Goal: Task Accomplishment & Management: Manage account settings

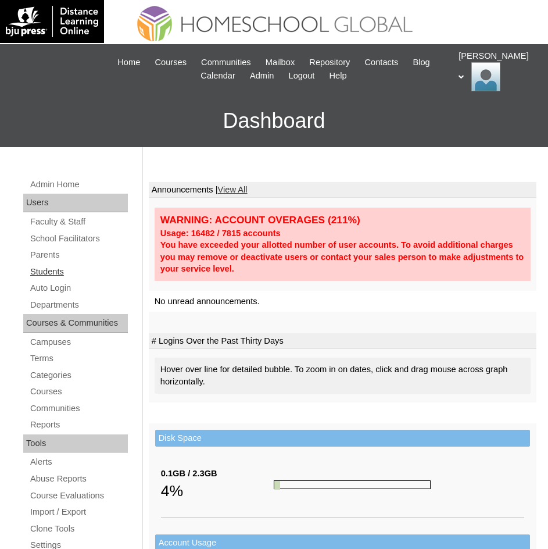
click at [49, 275] on link "Students" at bounding box center [78, 272] width 99 height 15
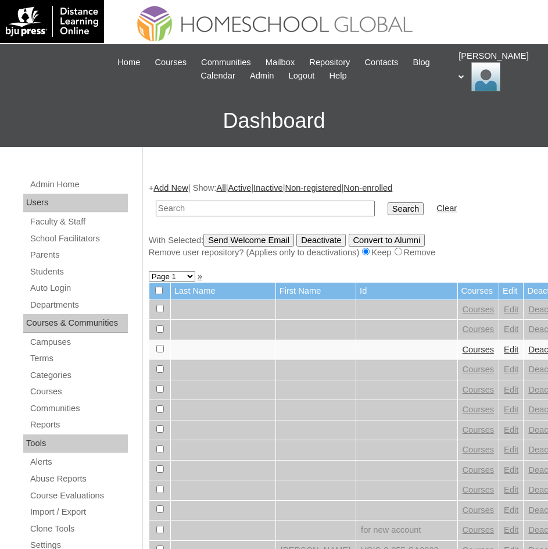
click at [229, 215] on input "text" at bounding box center [265, 209] width 219 height 16
type input "[PERSON_NAME]"
click at [388, 209] on input "Search" at bounding box center [406, 208] width 36 height 13
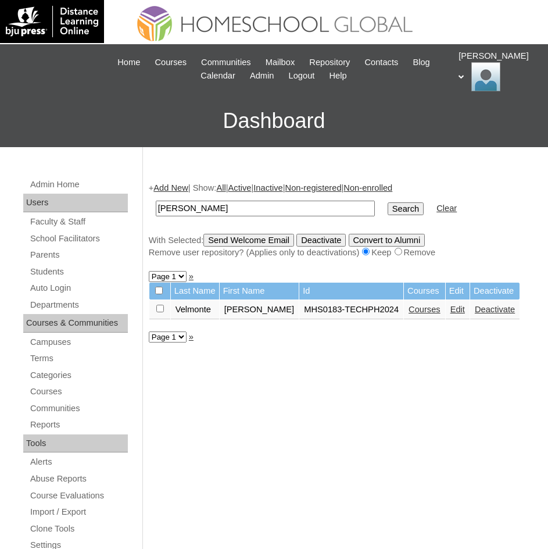
click at [416, 312] on link "Courses" at bounding box center [425, 309] width 32 height 9
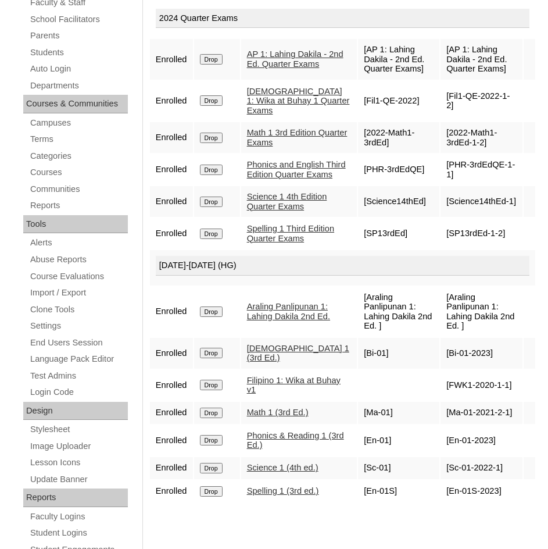
scroll to position [291, 0]
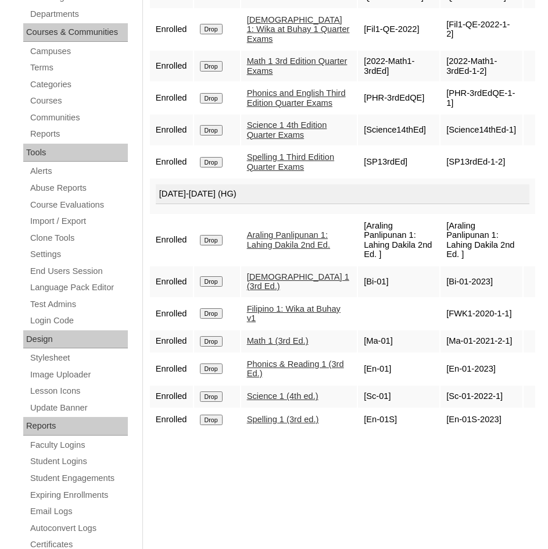
click at [268, 249] on link "Araling Panlipunan 1: Lahing Dakila 2nd Ed." at bounding box center [288, 239] width 83 height 19
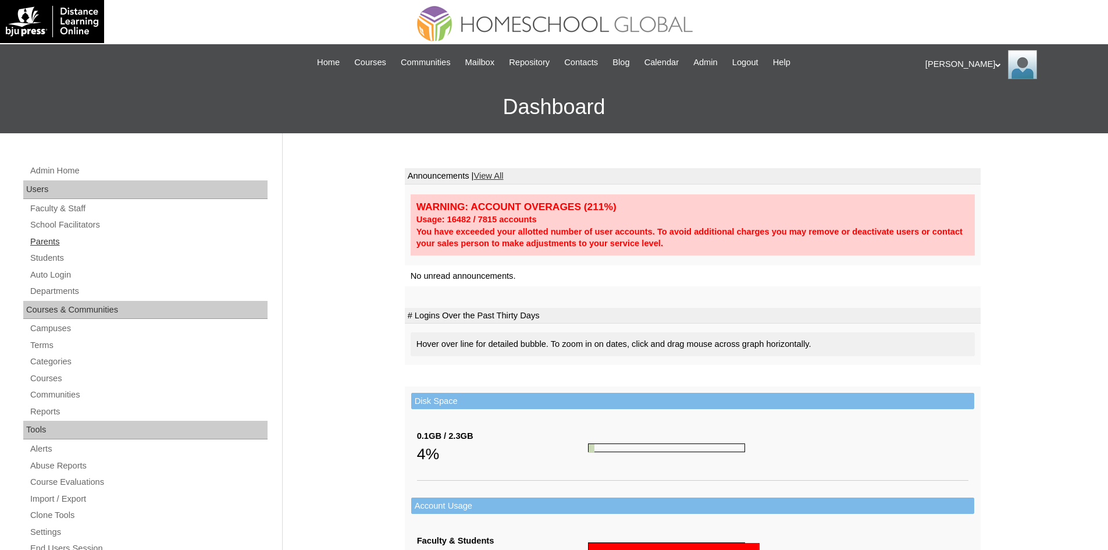
click at [51, 240] on link "Parents" at bounding box center [148, 241] width 238 height 15
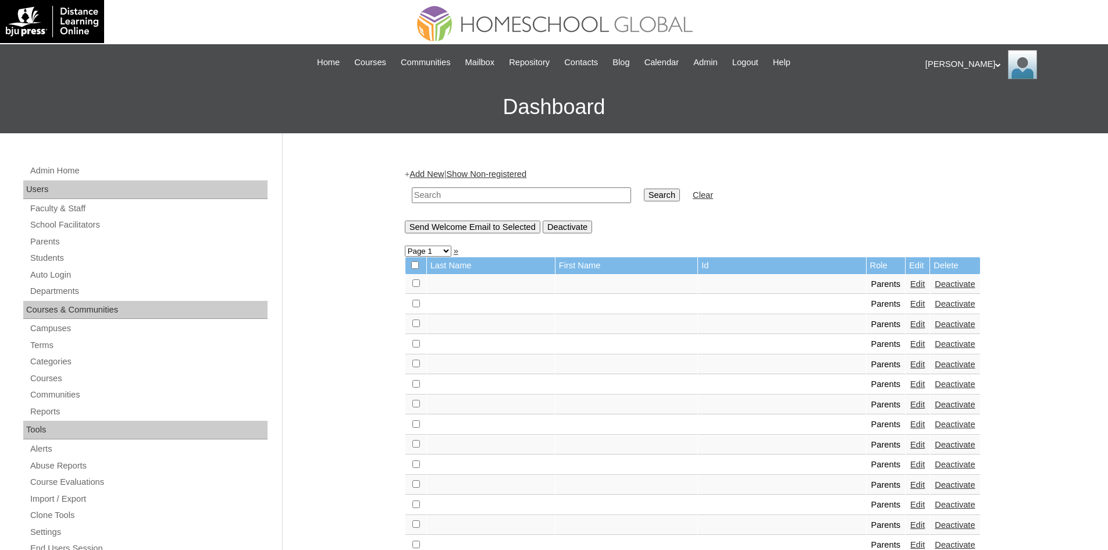
paste input "MHP0080-TECHPH2025"
type input "MHP0080-TECHPH2025"
click at [644, 196] on input "Search" at bounding box center [662, 194] width 36 height 13
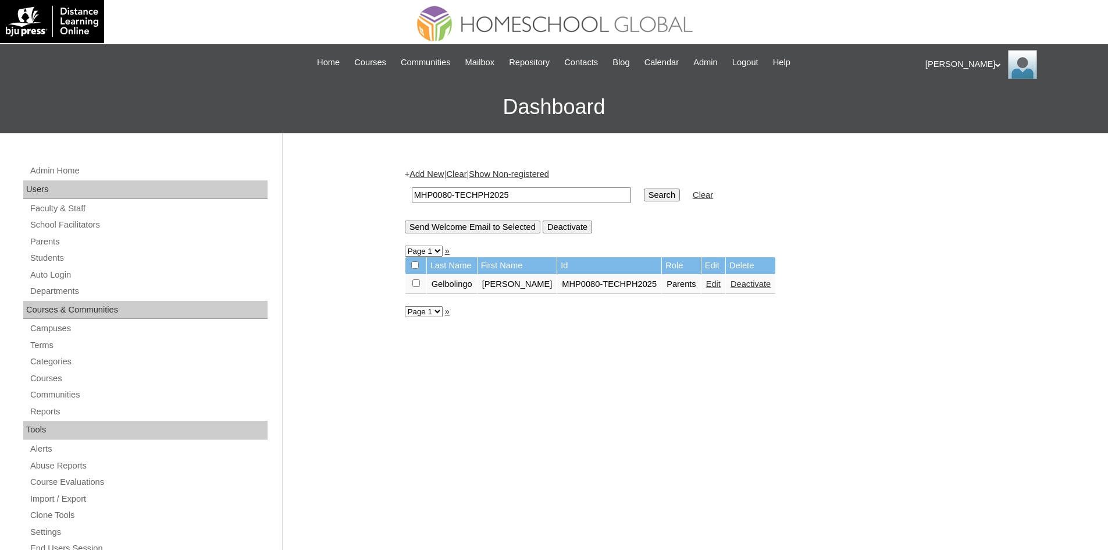
click at [706, 281] on link "Edit" at bounding box center [713, 283] width 15 height 9
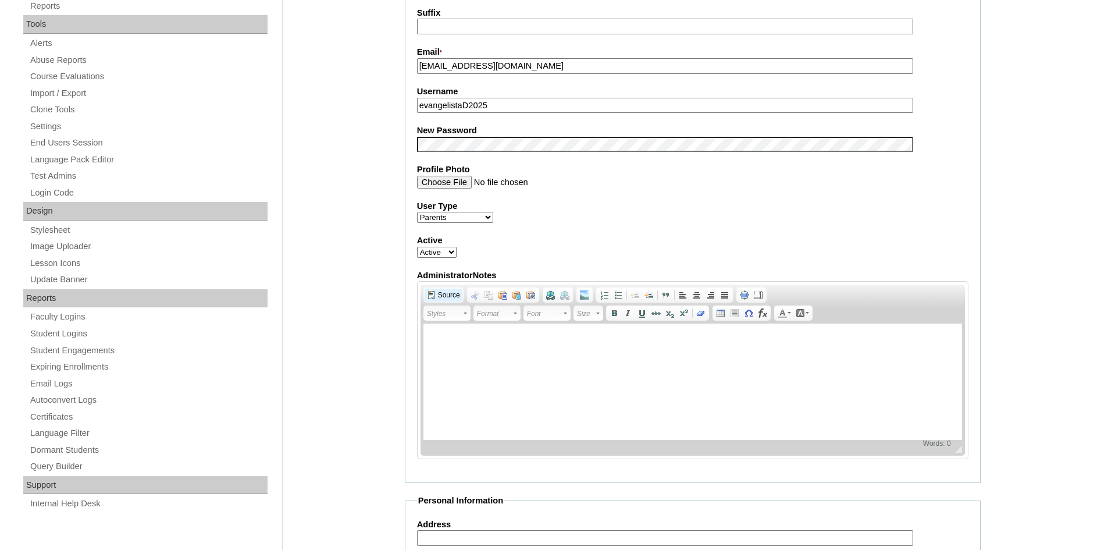
scroll to position [407, 0]
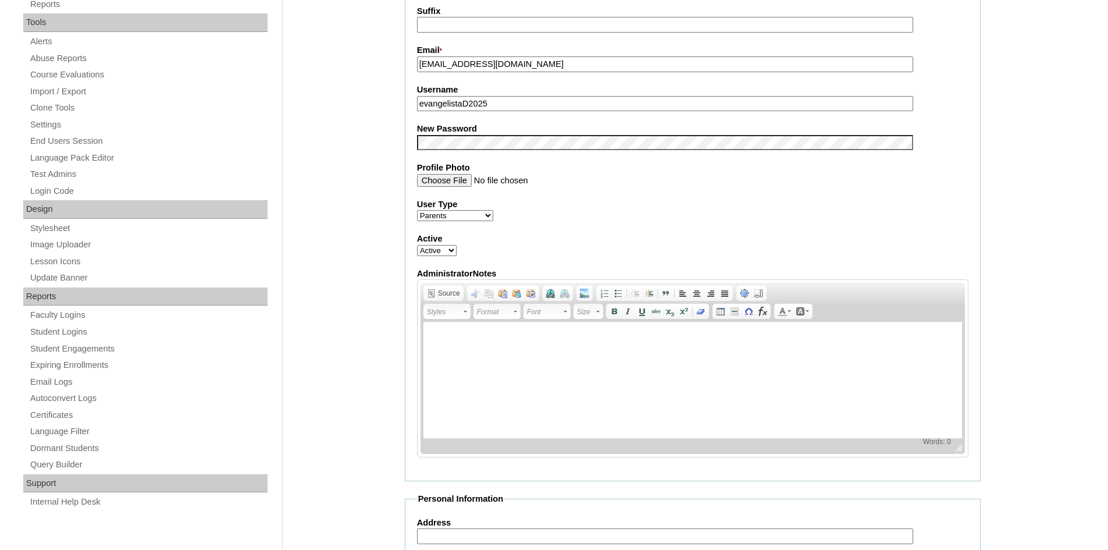
click at [464, 108] on input "evangelistaD2025" at bounding box center [665, 104] width 496 height 16
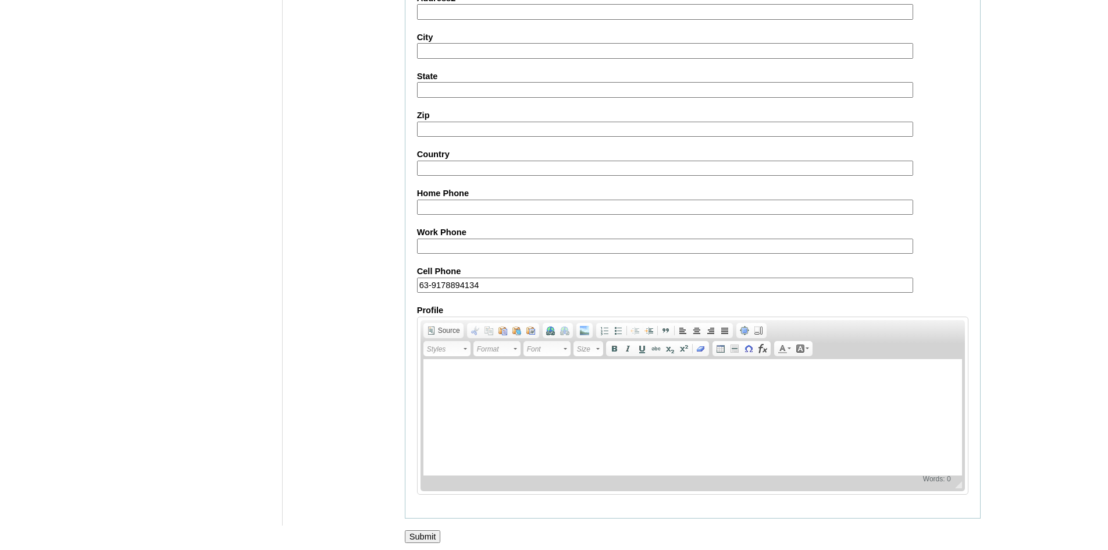
scroll to position [978, 0]
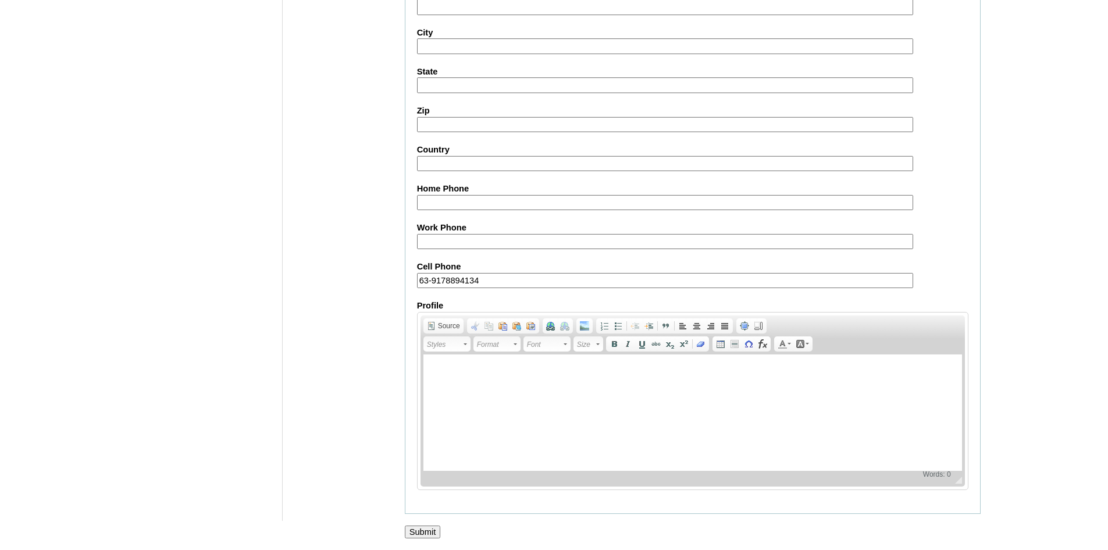
click at [433, 535] on input "Submit" at bounding box center [423, 531] width 36 height 13
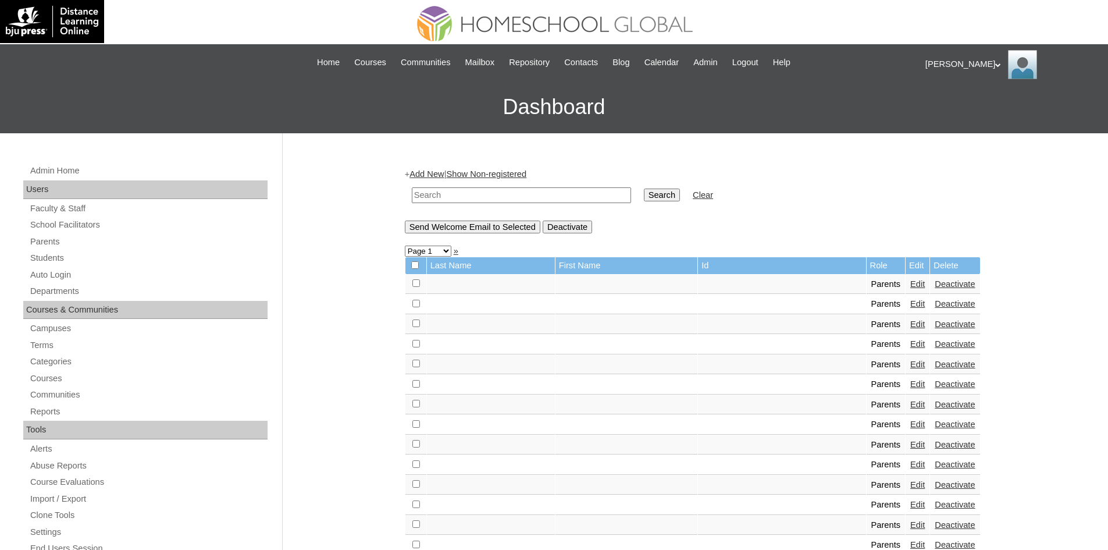
click at [941, 65] on div "[PERSON_NAME] My Profile My Settings Logout" at bounding box center [1010, 64] width 171 height 29
click at [952, 107] on span "Logout" at bounding box center [946, 109] width 23 height 9
